Goal: Information Seeking & Learning: Compare options

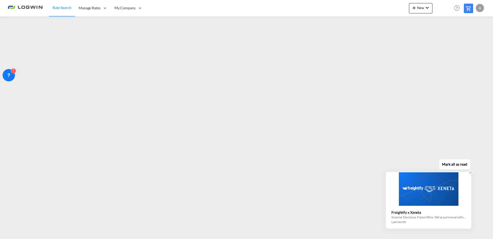
click at [420, 199] on div at bounding box center [428, 190] width 85 height 34
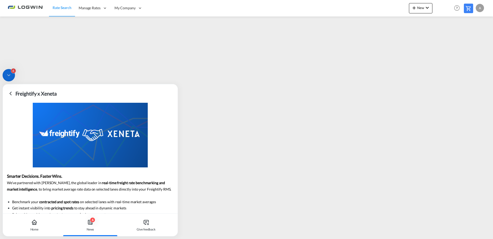
click at [11, 92] on icon at bounding box center [10, 94] width 6 height 6
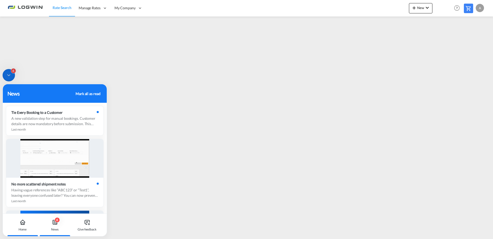
click at [24, 225] on icon at bounding box center [23, 222] width 6 height 6
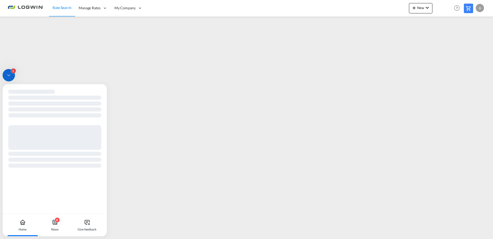
click at [5, 77] on div "6" at bounding box center [9, 75] width 12 height 12
